Goal: Obtain resource: Download file/media

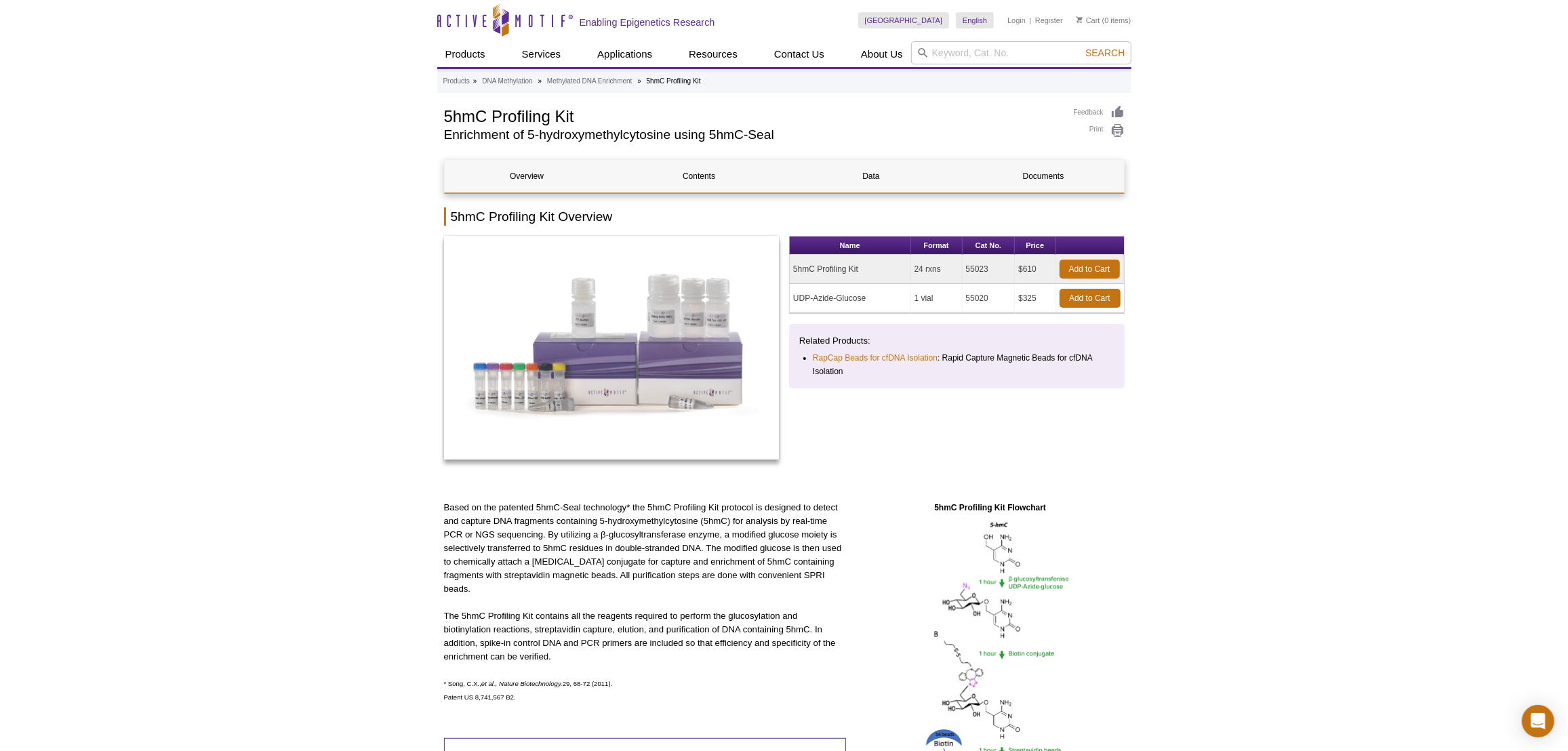
click at [1031, 181] on link "Documents" at bounding box center [1043, 176] width 165 height 32
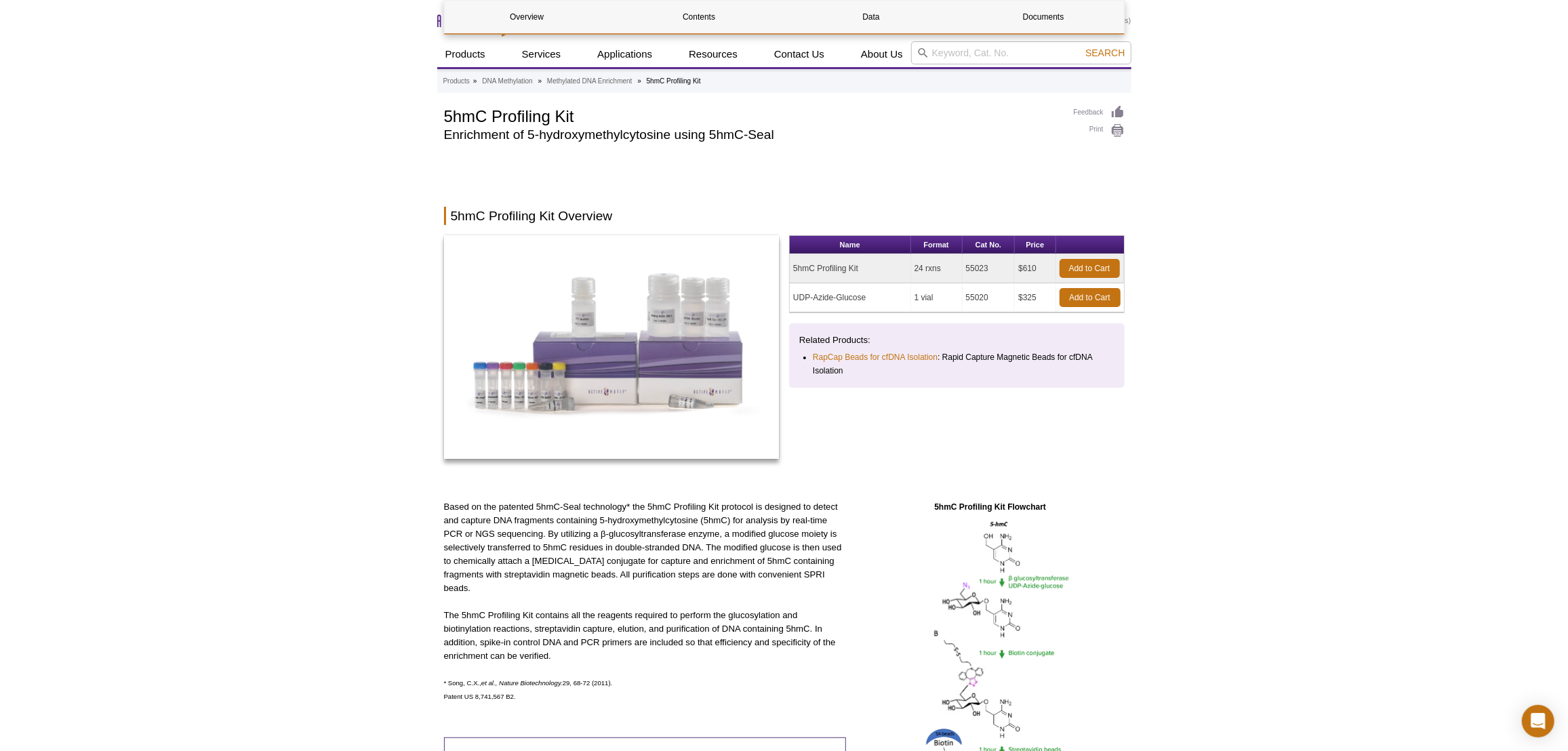
scroll to position [1996, 0]
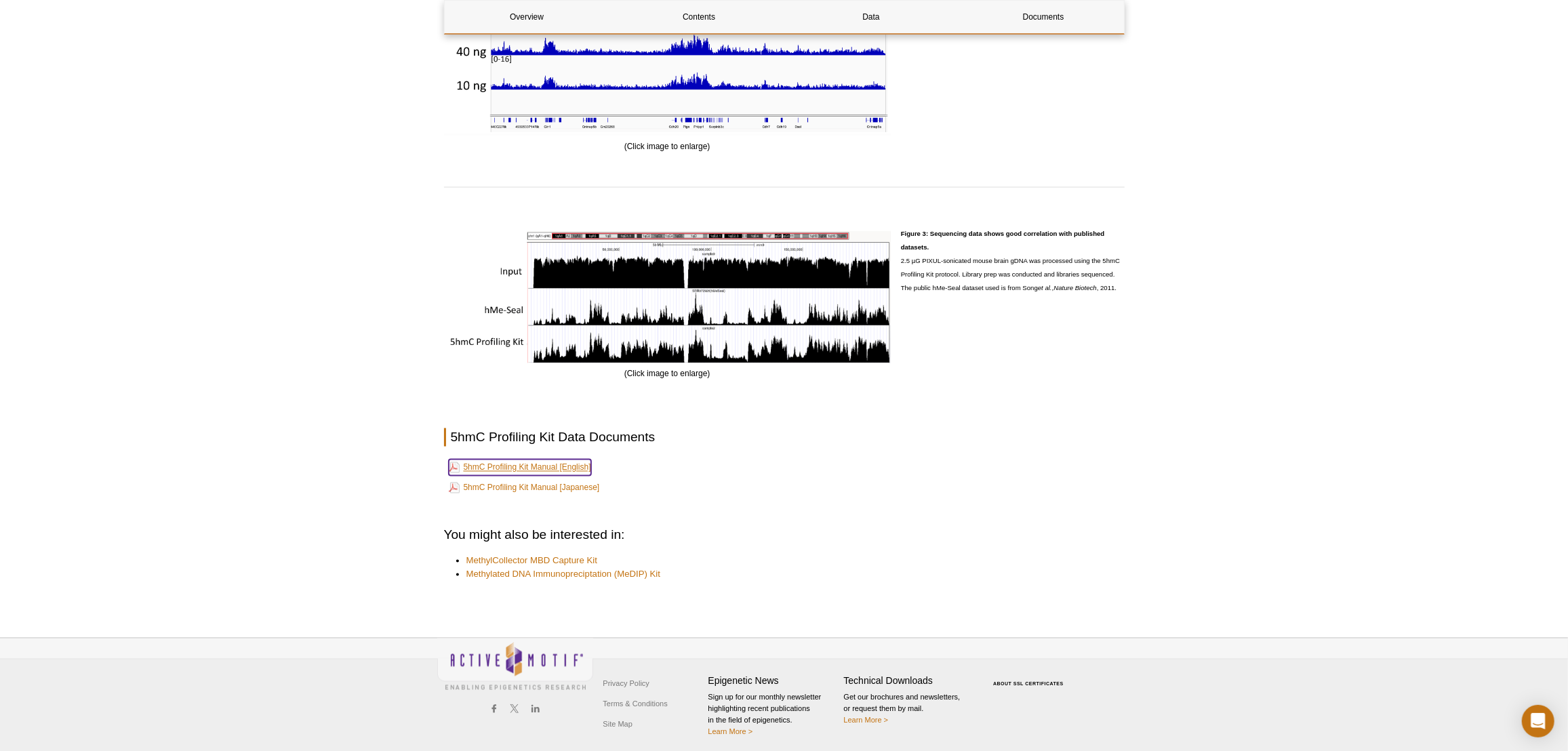
click at [563, 467] on link "5hmC Profiling Kit Manual [English]" at bounding box center [519, 468] width 142 height 17
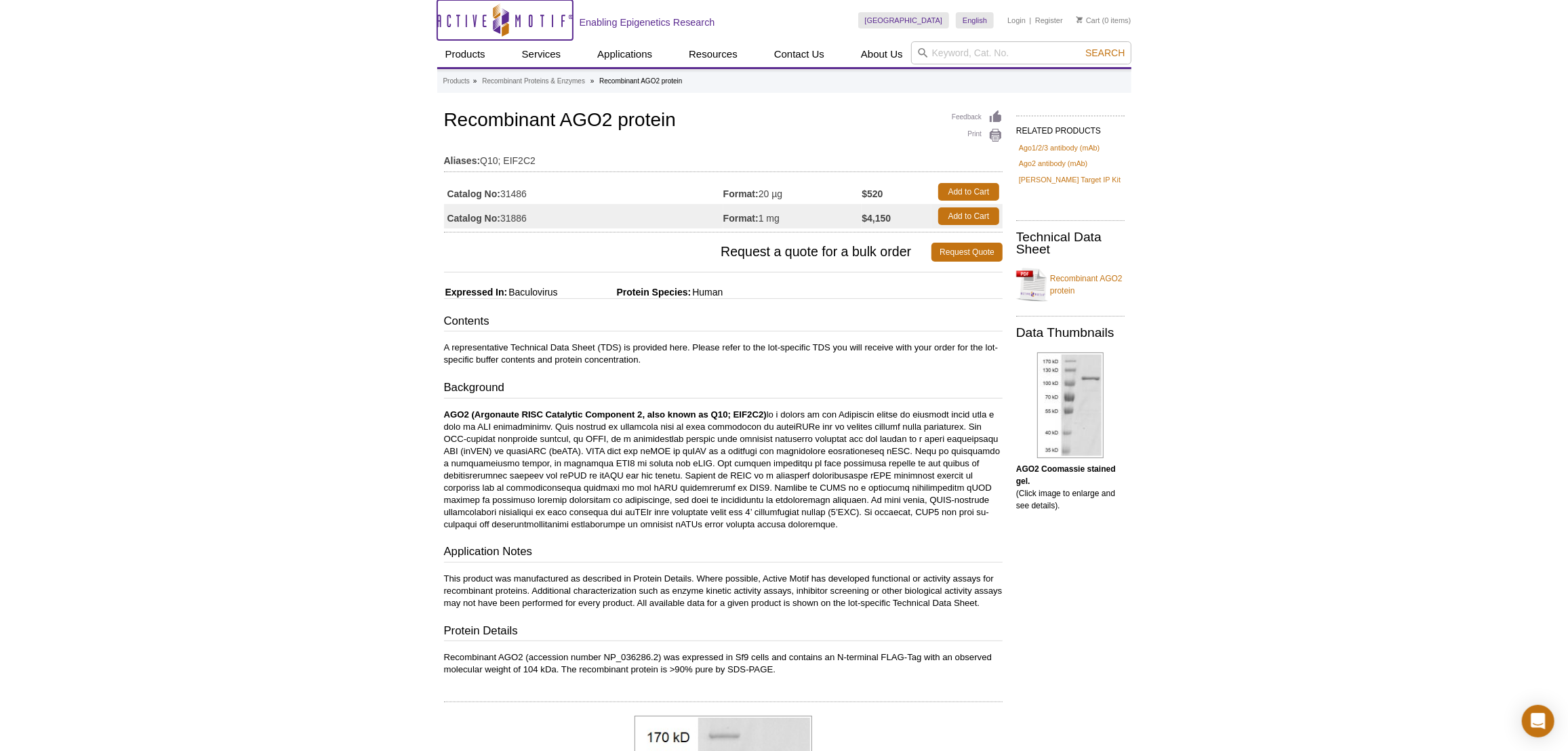
click at [491, 4] on icon "Active Motif Logo" at bounding box center [505, 20] width 135 height 33
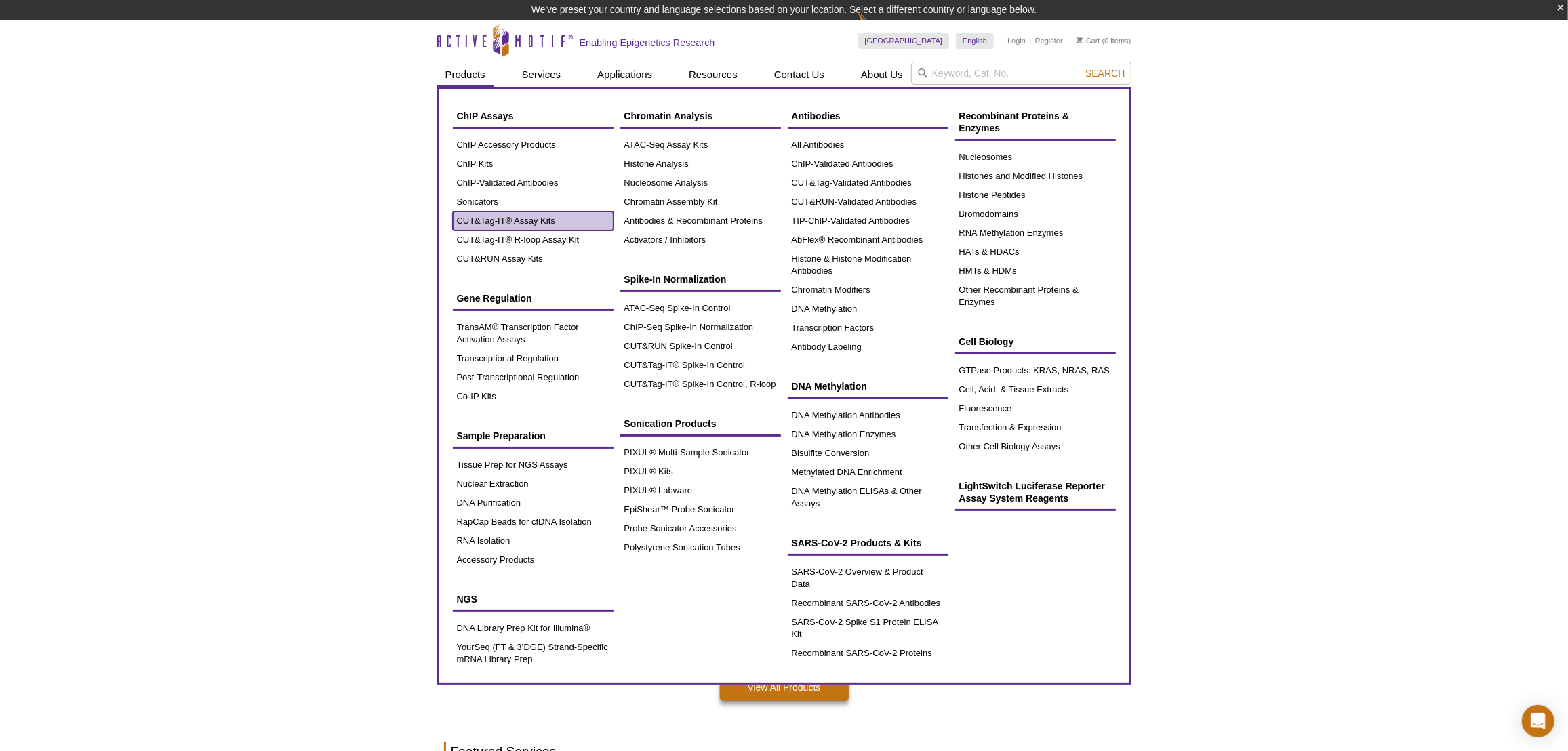
click at [508, 225] on link "CUT&Tag-IT® Assay Kits" at bounding box center [533, 220] width 160 height 19
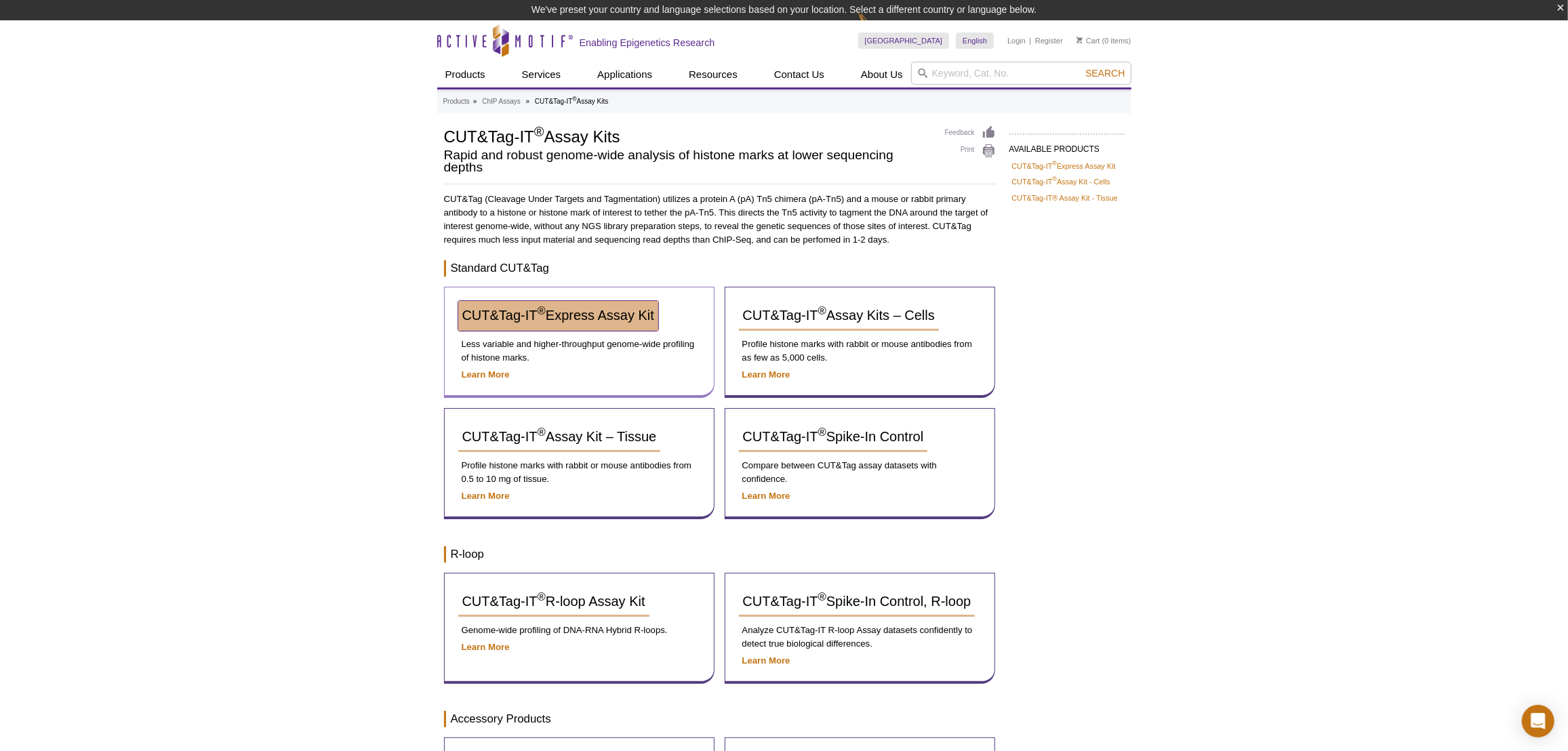
click at [647, 324] on link "CUT&Tag-IT ® Express Assay Kit" at bounding box center [559, 316] width 200 height 30
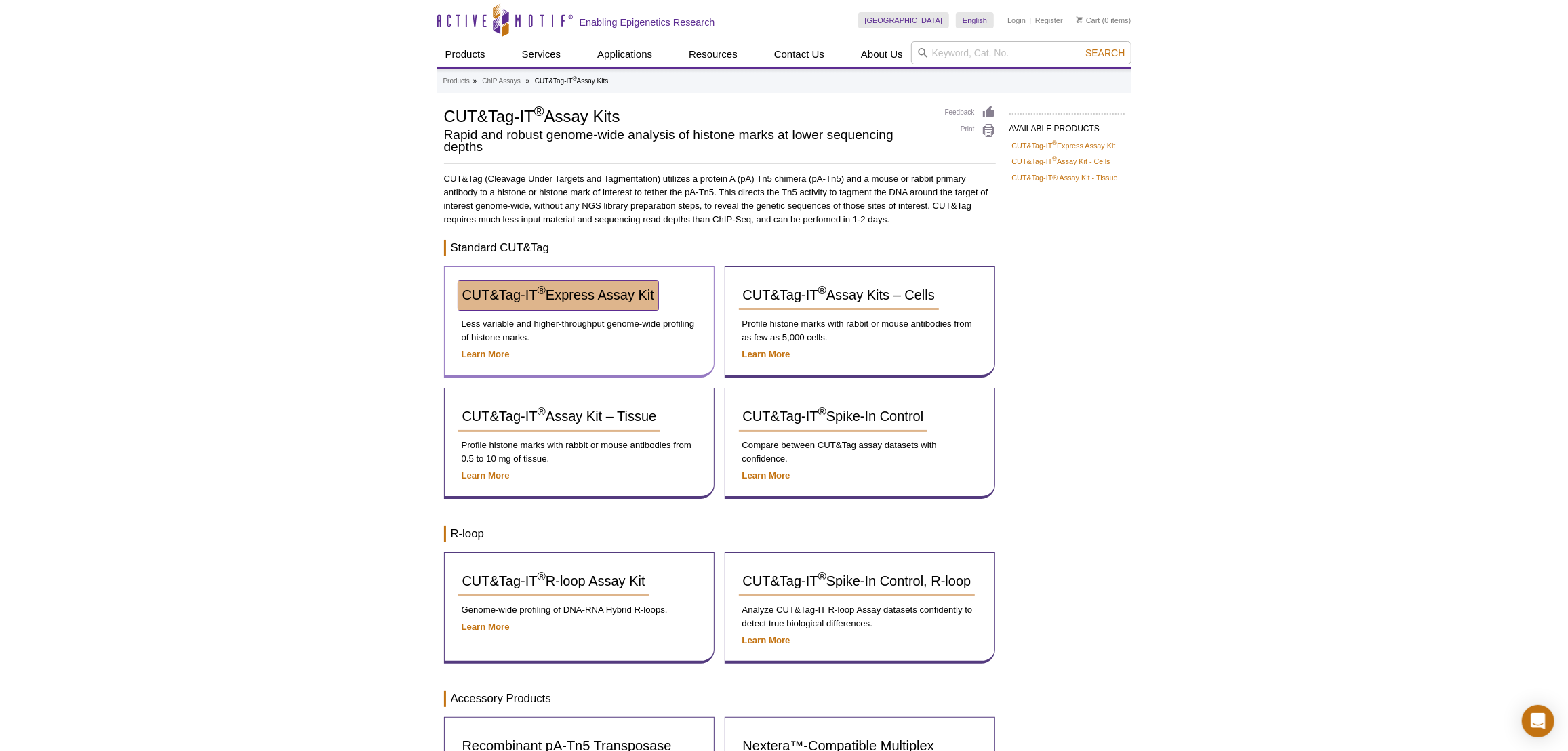
click at [575, 308] on link "CUT&Tag-IT ® Express Assay Kit" at bounding box center [559, 296] width 200 height 30
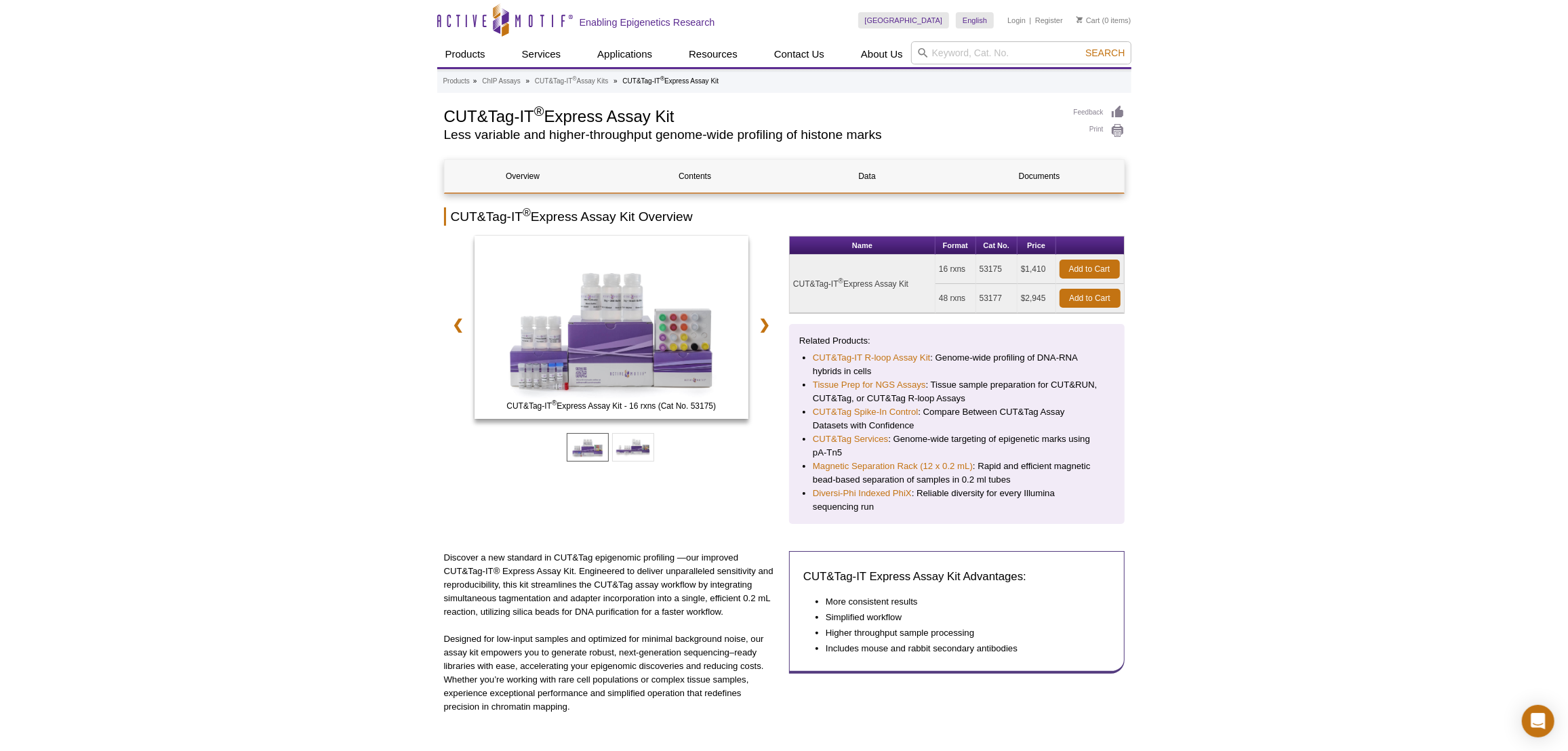
click at [1060, 211] on h2 "CUT&Tag-IT ® Express Assay Kit Overview" at bounding box center [784, 217] width 680 height 18
click at [1056, 191] on link "Documents" at bounding box center [1040, 176] width 157 height 32
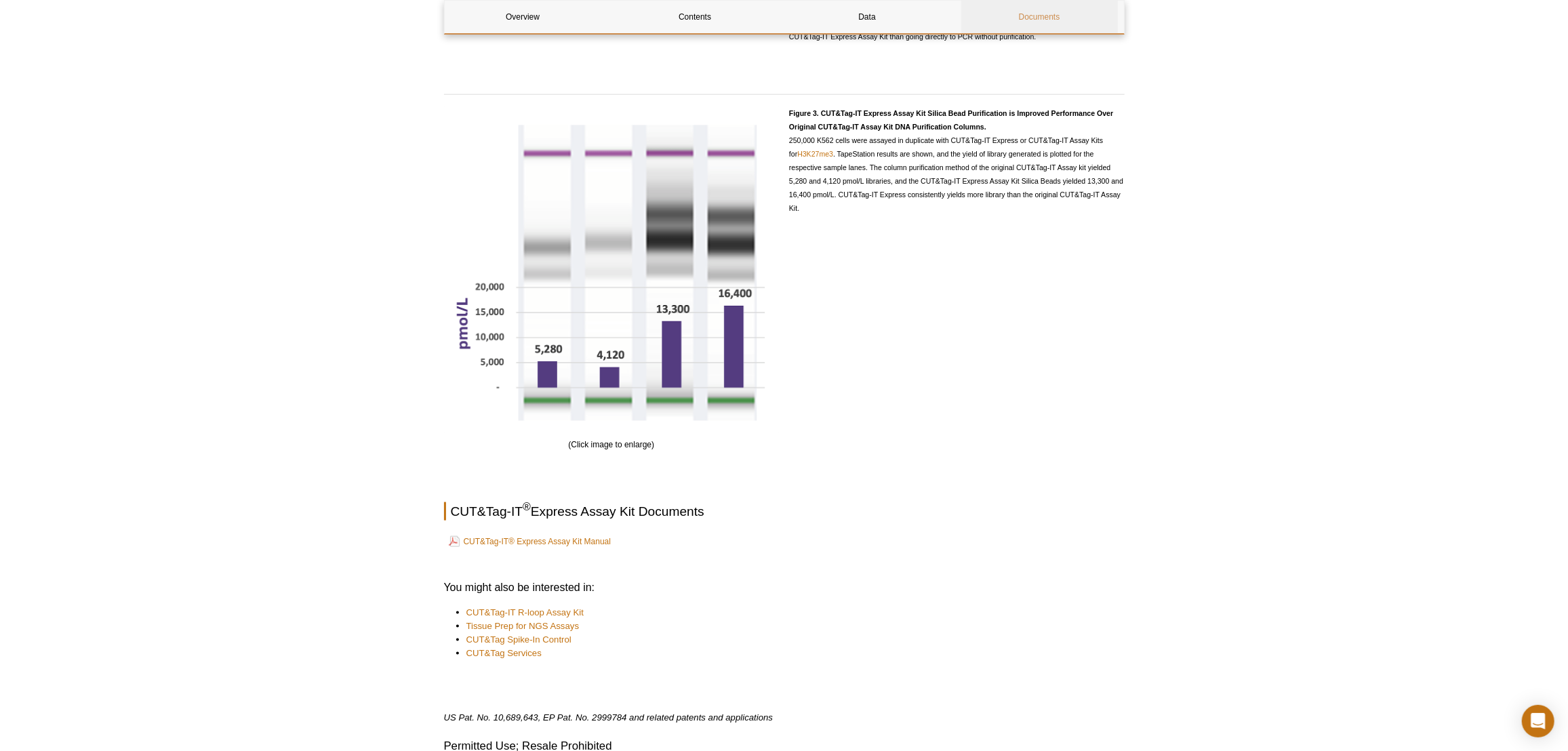
scroll to position [1588, 0]
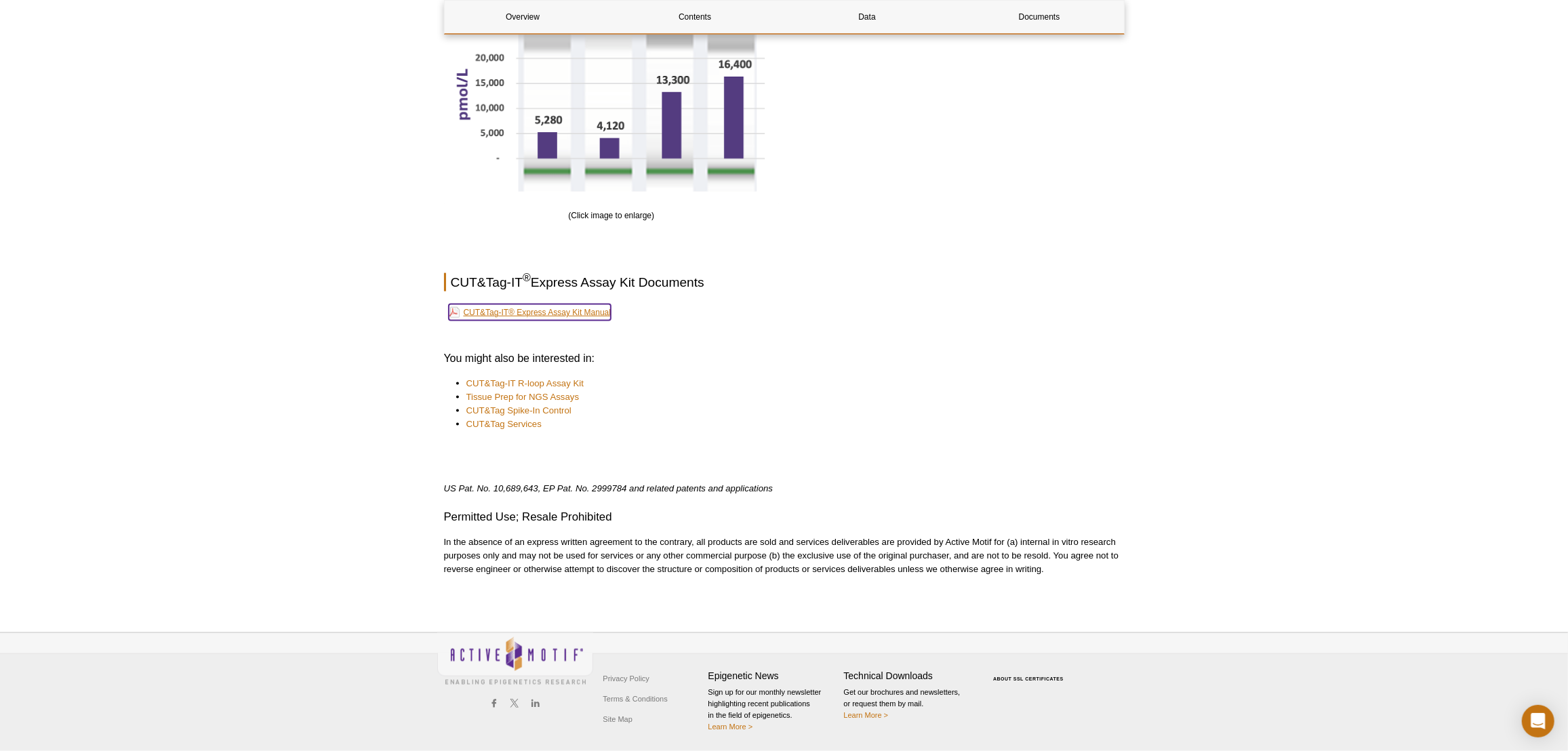
click at [569, 314] on link "CUT&Tag-IT® Express Assay Kit Manual" at bounding box center [530, 312] width 163 height 17
